Goal: Task Accomplishment & Management: Manage account settings

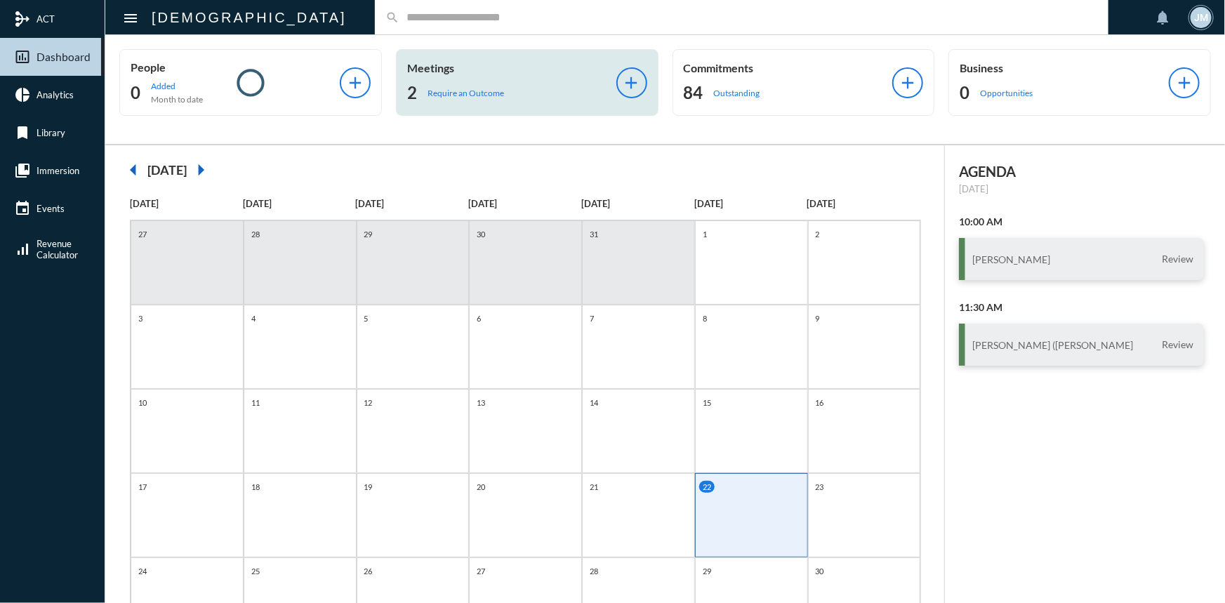
click at [433, 65] on p "Meetings" at bounding box center [511, 67] width 209 height 13
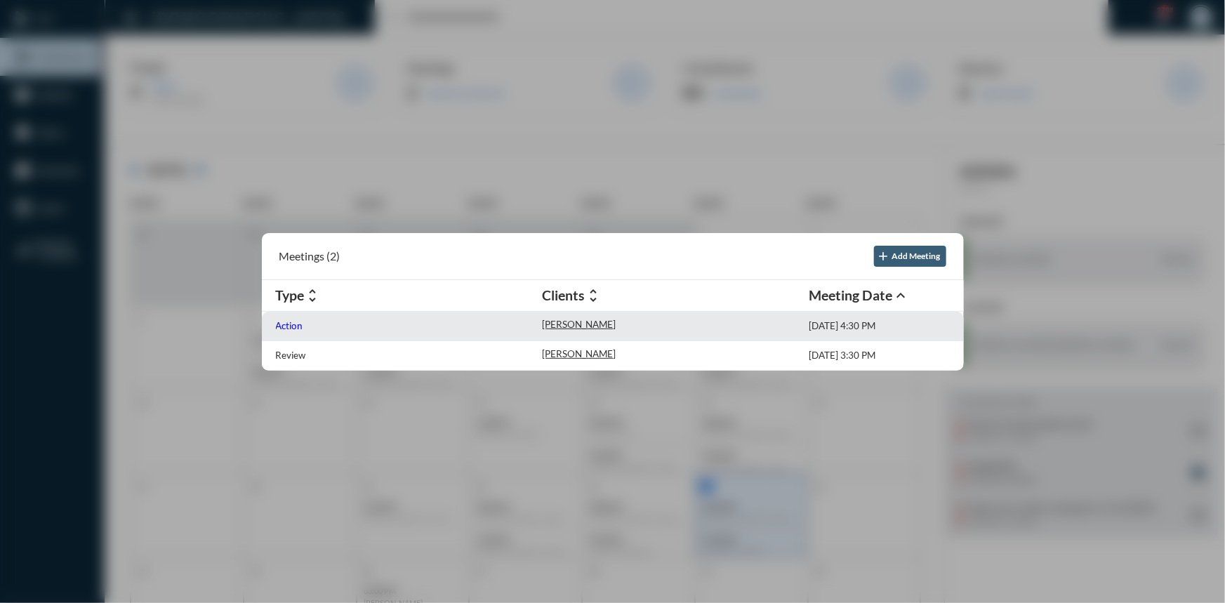
click at [286, 324] on p "Action" at bounding box center [289, 325] width 27 height 11
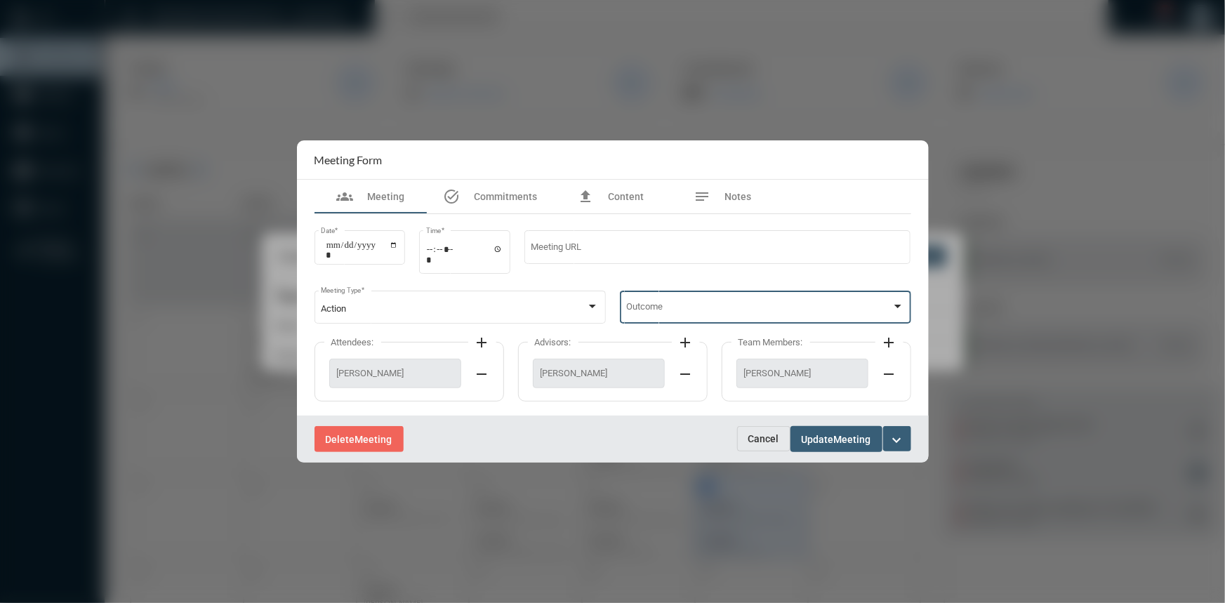
click at [894, 305] on div at bounding box center [897, 306] width 13 height 11
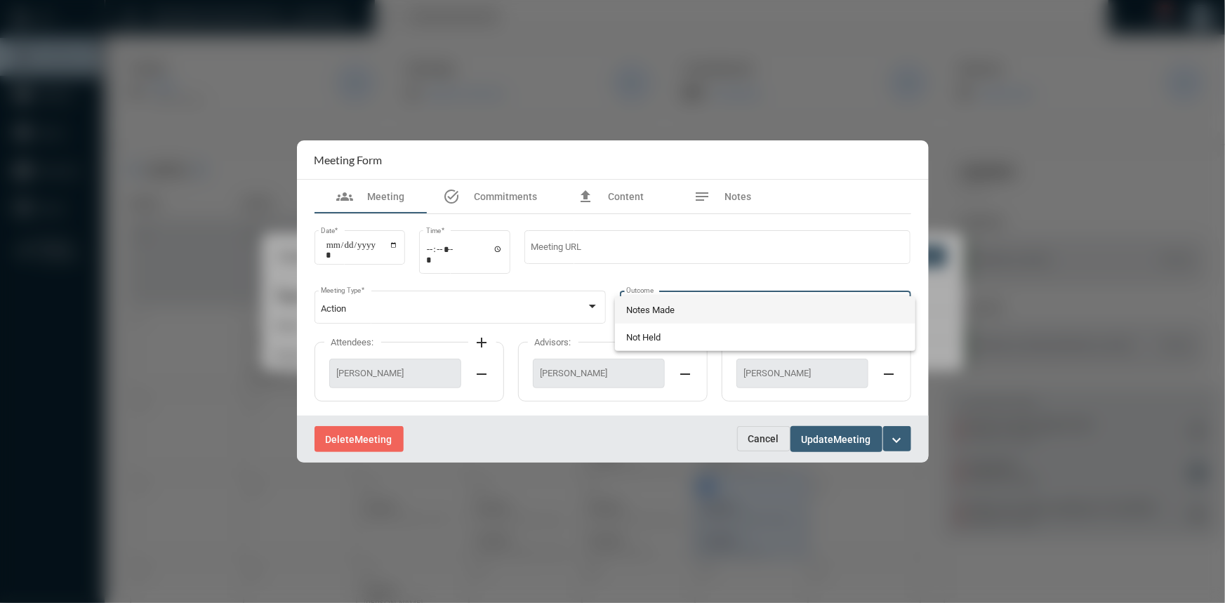
click at [643, 313] on span "Notes Made" at bounding box center [765, 309] width 278 height 27
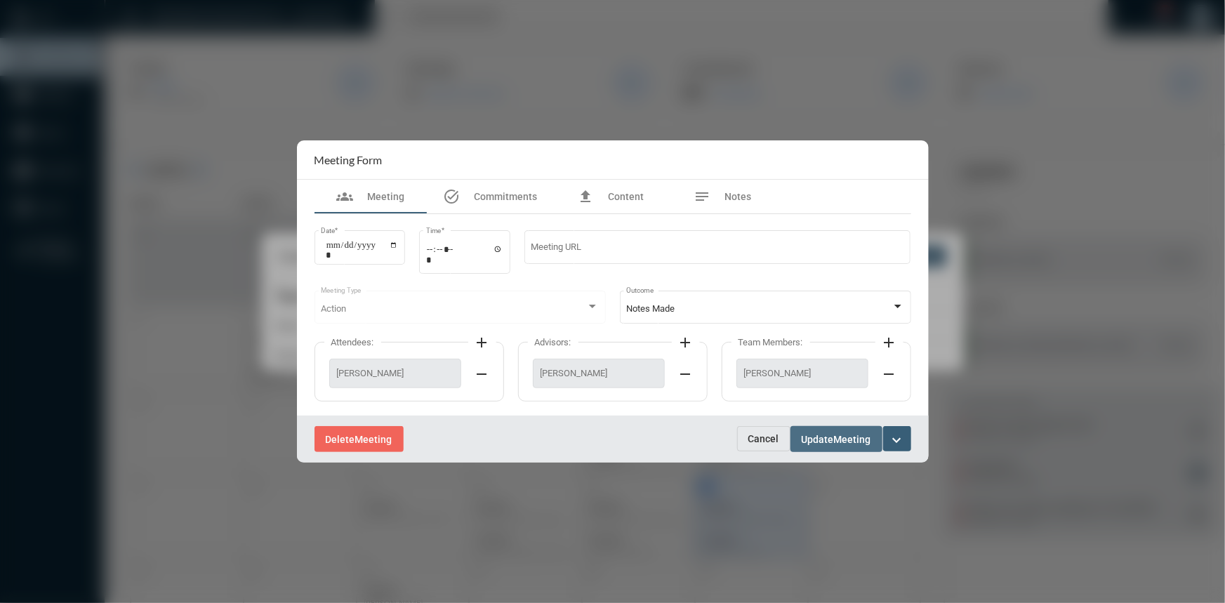
click at [813, 433] on span "Update Meeting" at bounding box center [836, 438] width 69 height 11
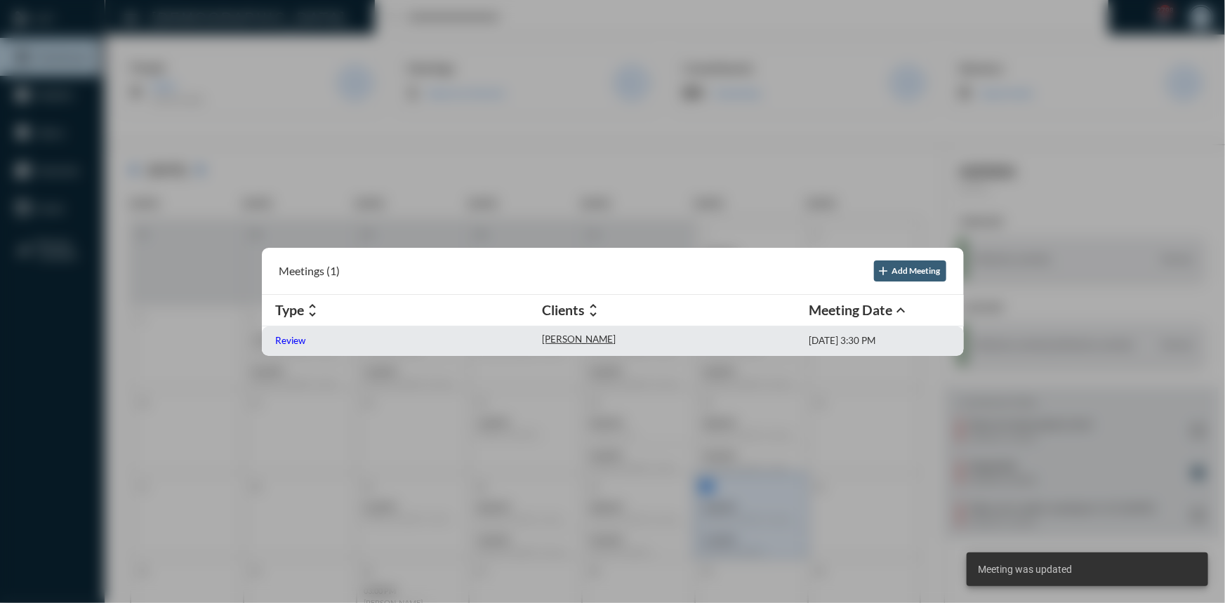
click at [288, 341] on p "Review" at bounding box center [291, 340] width 30 height 11
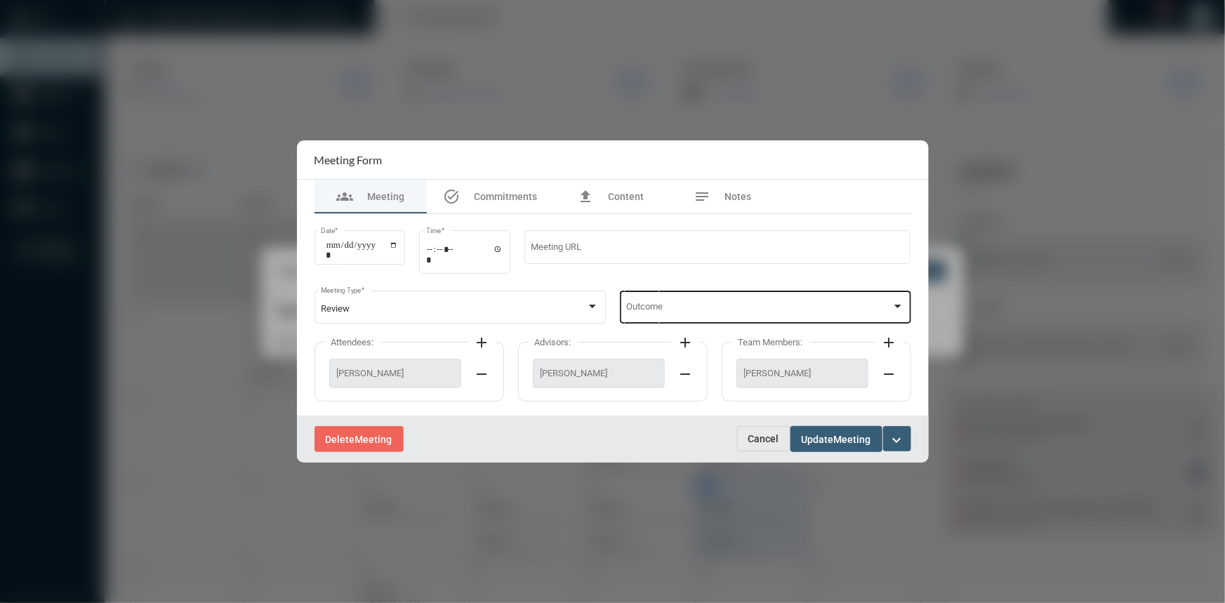
click at [896, 301] on div at bounding box center [897, 306] width 13 height 11
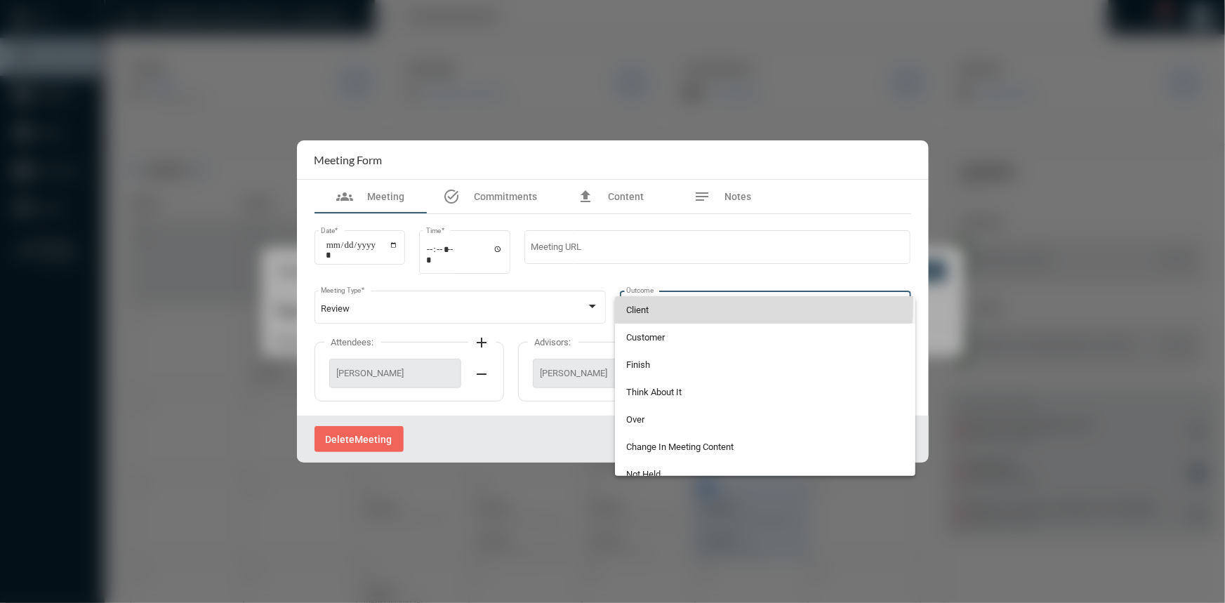
click at [631, 302] on span "Client" at bounding box center [765, 309] width 278 height 27
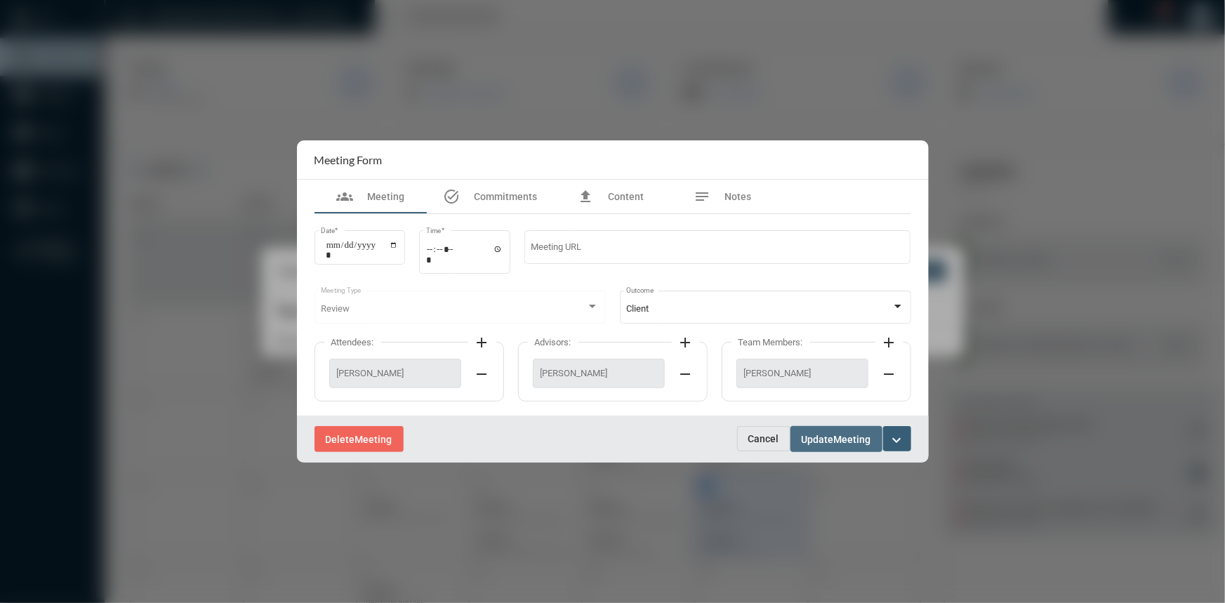
click at [854, 438] on span "Meeting" at bounding box center [852, 439] width 37 height 11
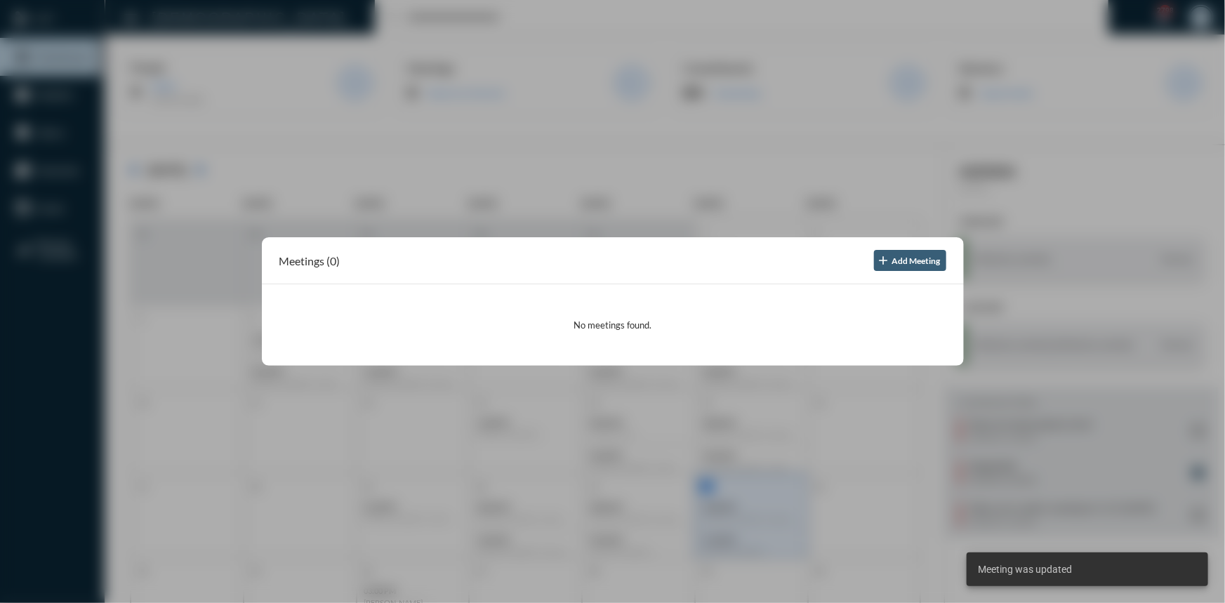
click at [455, 131] on div at bounding box center [612, 301] width 1225 height 603
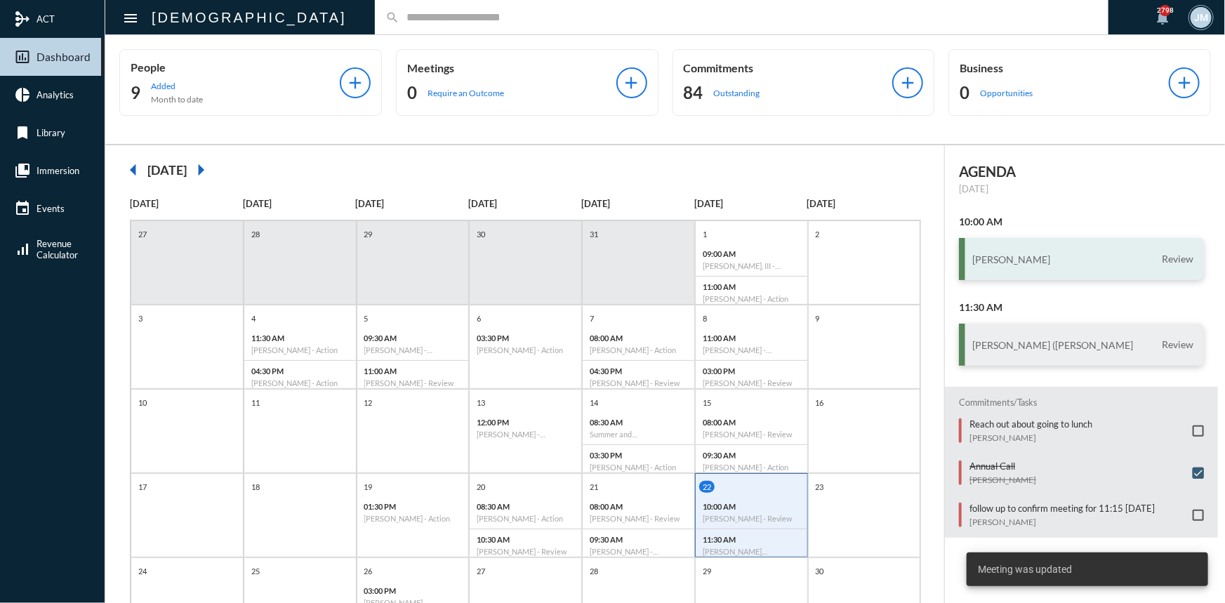
scroll to position [63, 0]
